Goal: Task Accomplishment & Management: Use online tool/utility

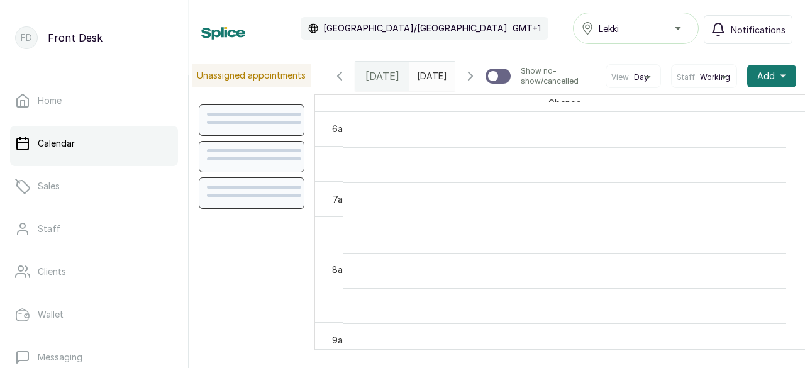
scroll to position [424, 0]
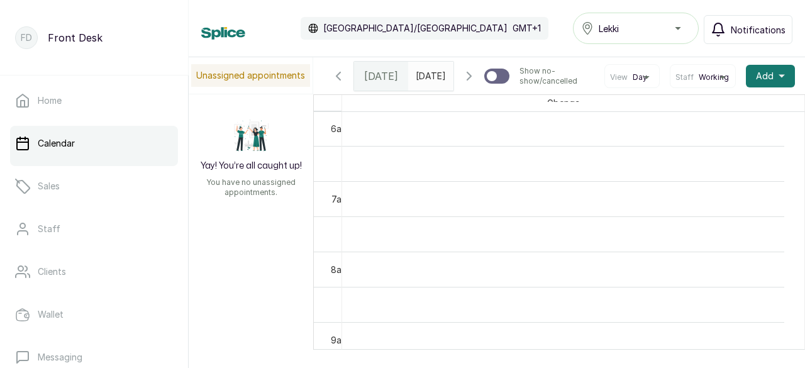
click at [748, 30] on span "Notifications" at bounding box center [757, 29] width 55 height 13
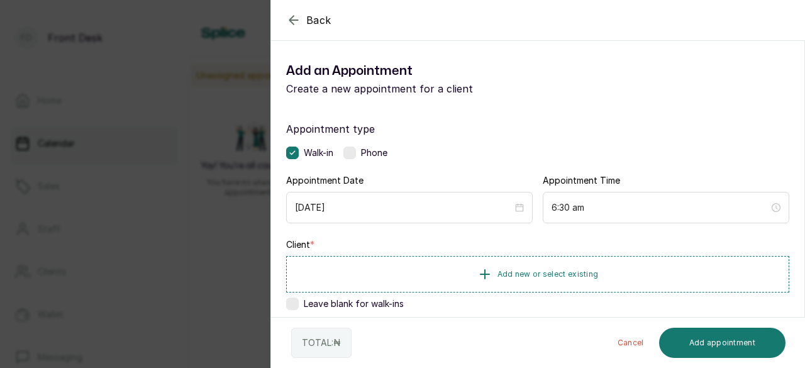
click at [291, 18] on icon "button" at bounding box center [293, 20] width 8 height 8
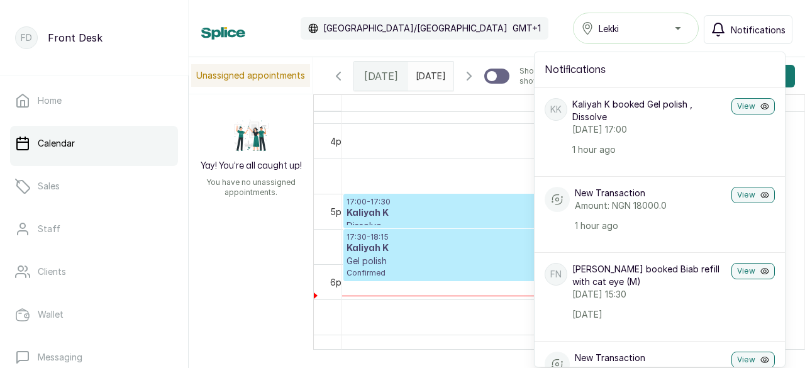
scroll to position [1161, 0]
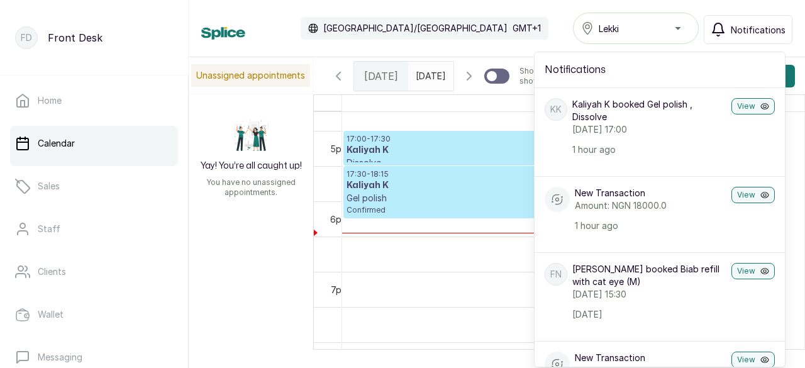
click at [431, 204] on p "Gel polish" at bounding box center [557, 198] width 423 height 13
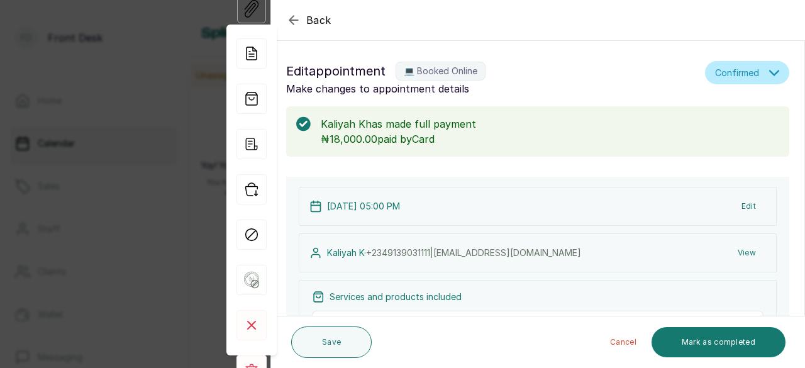
click at [294, 18] on icon "button" at bounding box center [293, 20] width 15 height 15
click at [294, 18] on div "Calendar [GEOGRAPHIC_DATA]/[GEOGRAPHIC_DATA] GMT+1" at bounding box center [374, 28] width 347 height 23
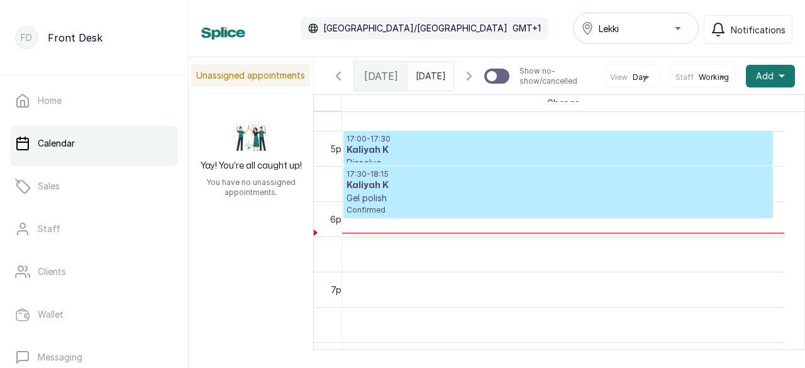
click at [383, 157] on h3 "Kaliyah K" at bounding box center [557, 150] width 423 height 13
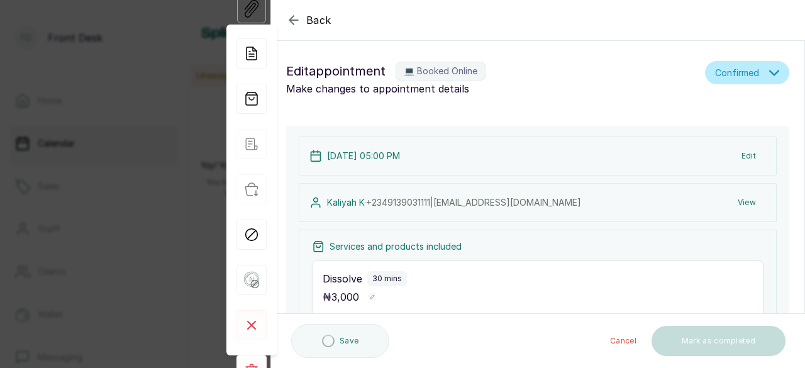
click at [294, 19] on icon "button" at bounding box center [293, 20] width 15 height 15
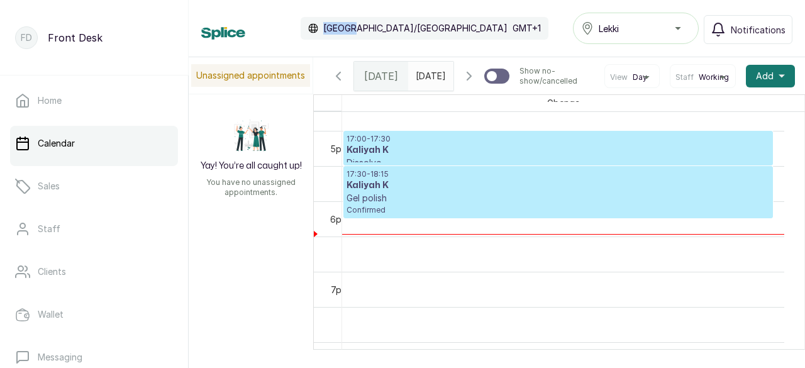
click at [397, 204] on p "Gel polish" at bounding box center [557, 198] width 423 height 13
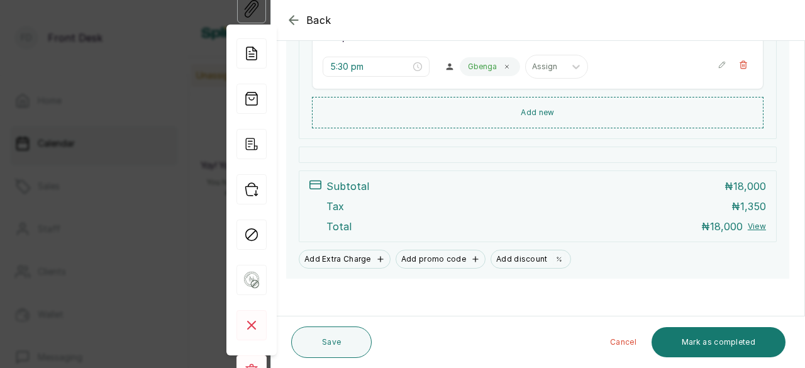
scroll to position [410, 0]
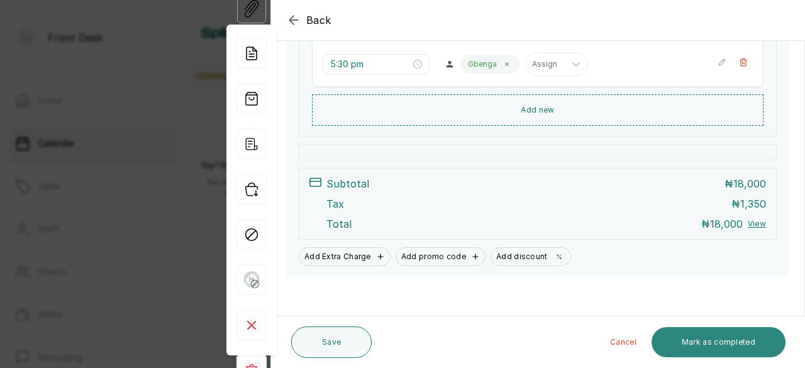
click at [737, 344] on button "Mark as completed" at bounding box center [718, 342] width 134 height 30
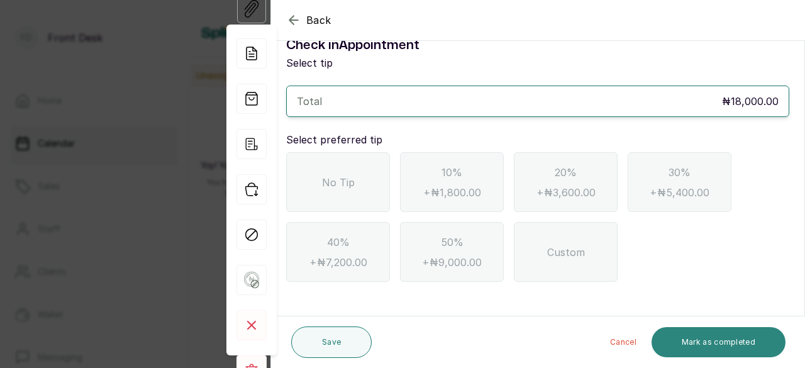
scroll to position [25, 0]
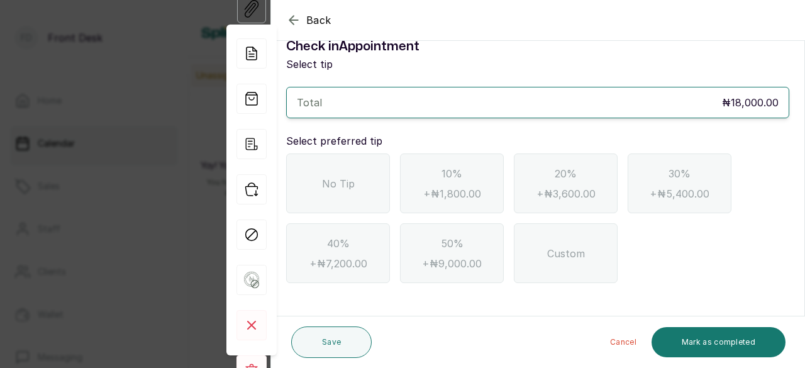
click at [356, 183] on div "No Tip" at bounding box center [338, 183] width 104 height 60
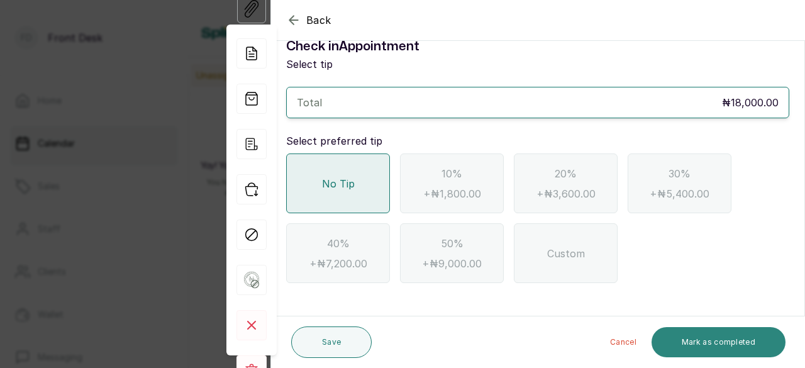
click at [717, 343] on button "Mark as completed" at bounding box center [718, 342] width 134 height 30
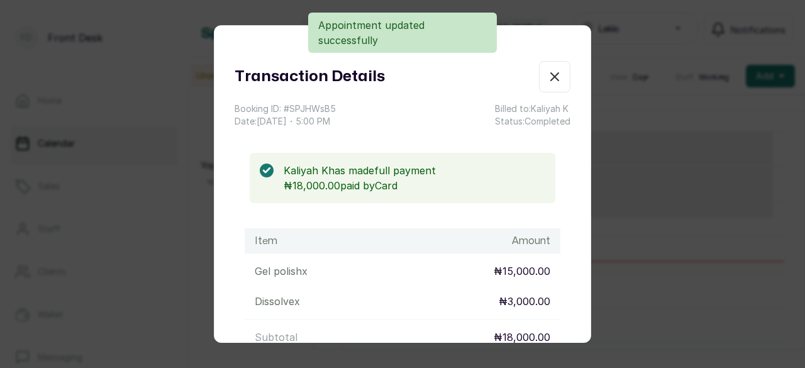
click at [547, 82] on icon "button" at bounding box center [554, 76] width 15 height 15
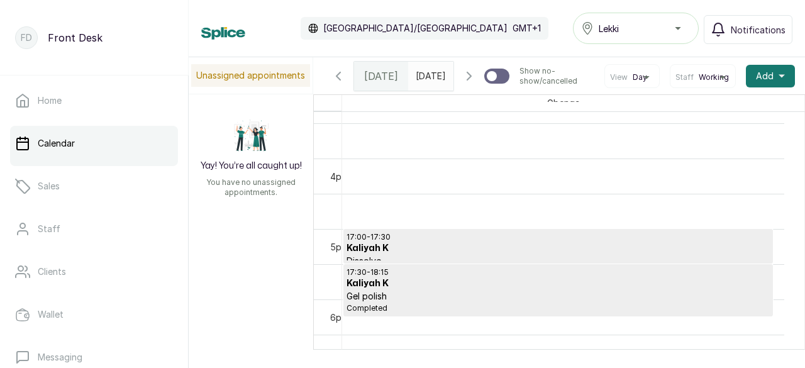
scroll to position [992, 0]
